Goal: Information Seeking & Learning: Compare options

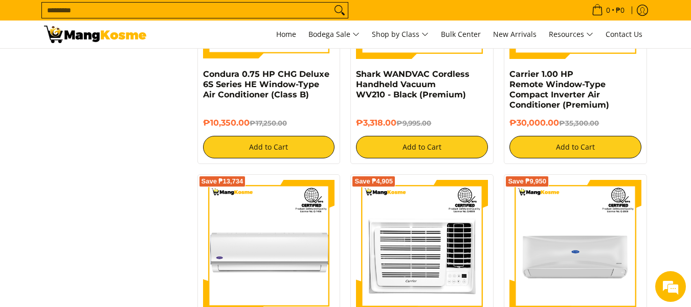
scroll to position [2238, 0]
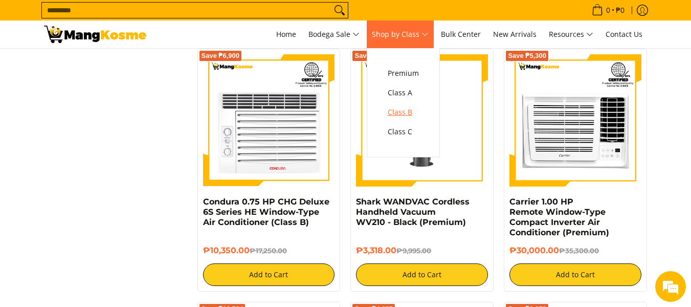
click at [404, 104] on link "Class B" at bounding box center [403, 111] width 41 height 19
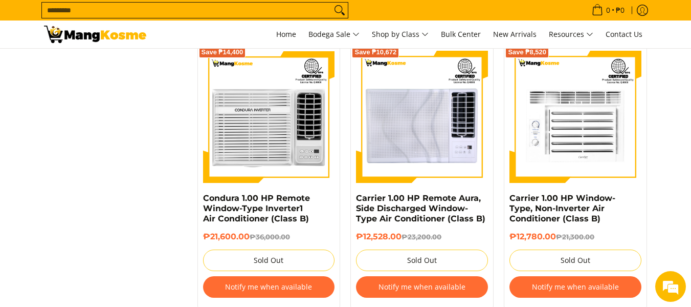
scroll to position [2234, 0]
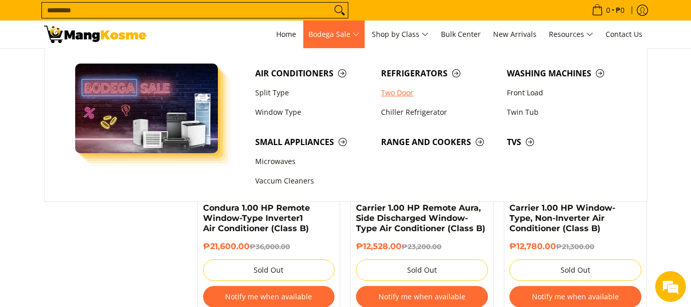
click at [399, 95] on link "Two Door" at bounding box center [439, 92] width 126 height 19
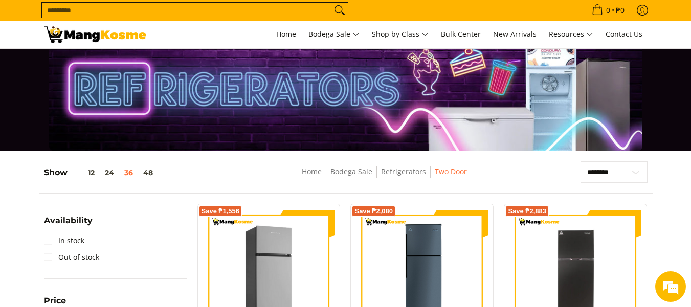
scroll to position [20, 0]
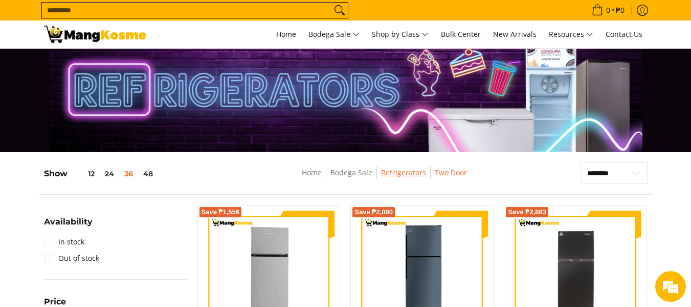
click at [400, 172] on link "Refrigerators" at bounding box center [403, 172] width 45 height 10
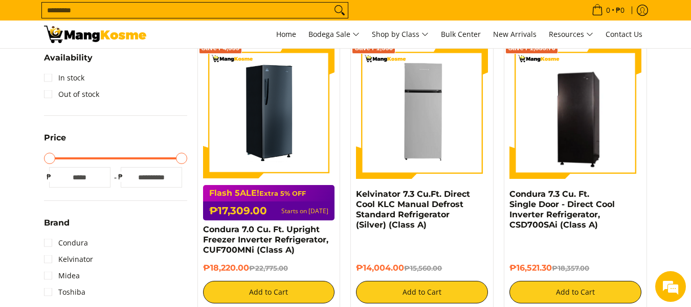
click at [251, 121] on img at bounding box center [269, 113] width 132 height 132
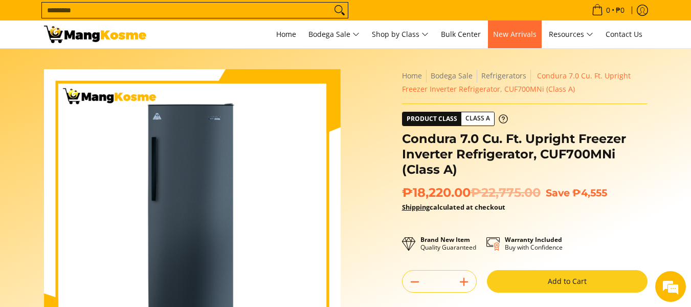
click at [529, 36] on span "New Arrivals" at bounding box center [515, 34] width 44 height 10
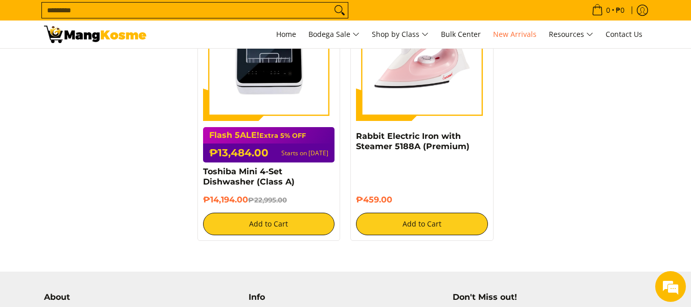
scroll to position [1783, 0]
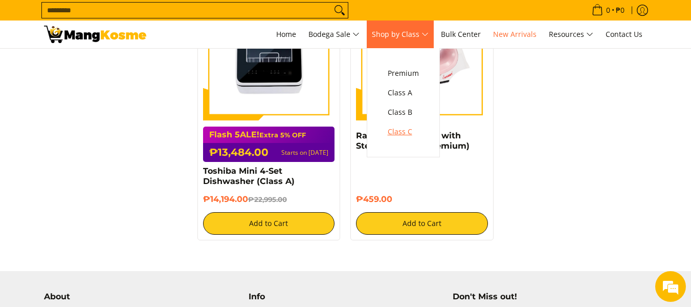
click at [408, 132] on span "Class C" at bounding box center [403, 131] width 31 height 13
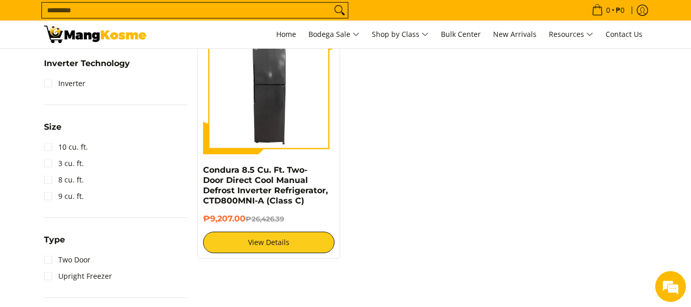
scroll to position [450, 0]
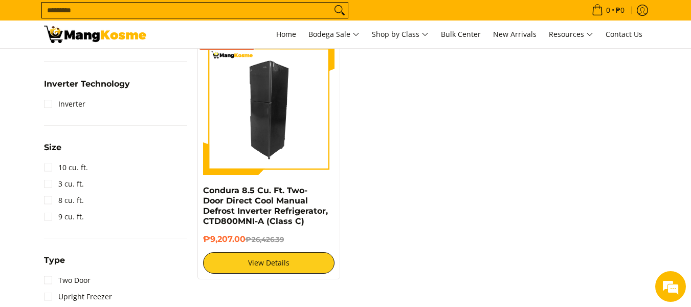
click at [271, 138] on img at bounding box center [269, 109] width 132 height 132
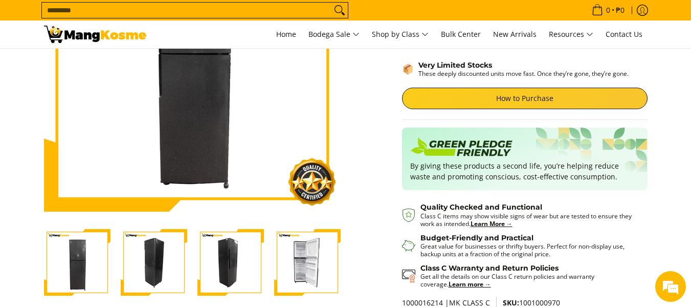
scroll to position [164, 0]
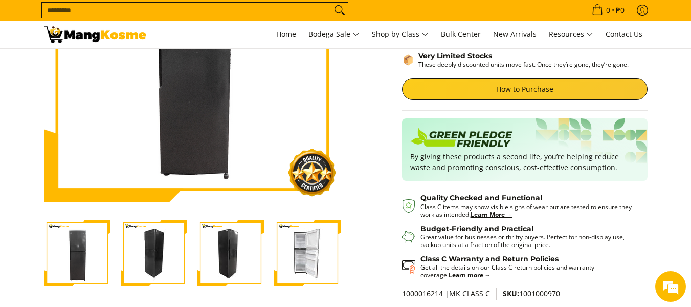
click at [308, 269] on img "Condura 8.5 Cu. Ft. Two-Door Direct Cool Manual Defrost Inverter Refrigerator, …" at bounding box center [307, 253] width 67 height 67
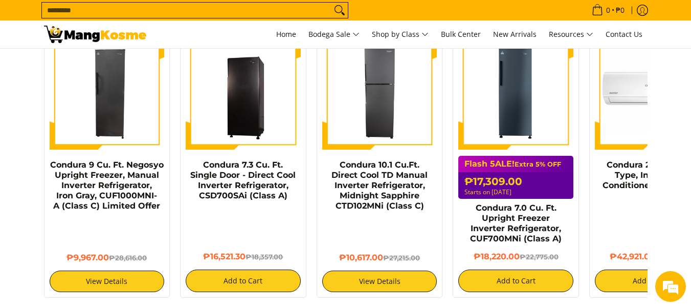
scroll to position [757, 0]
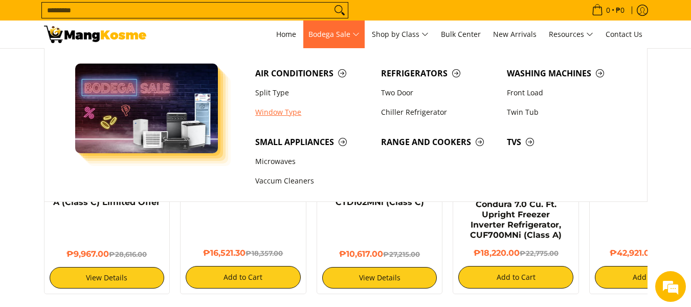
click at [288, 115] on link "Window Type" at bounding box center [313, 111] width 126 height 19
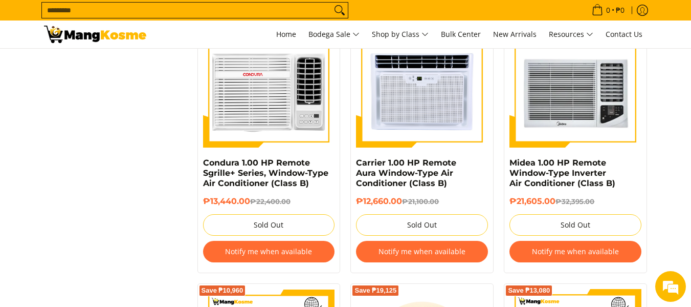
scroll to position [2971, 0]
